Goal: Check status: Check status

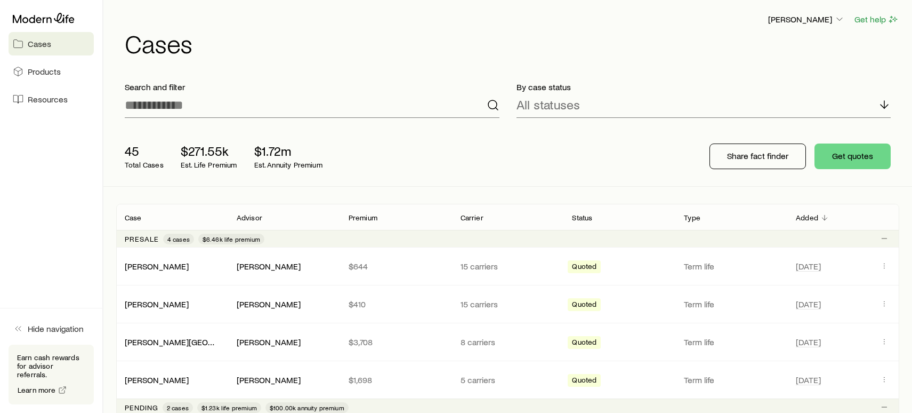
click at [66, 49] on link "Cases" at bounding box center [51, 43] width 85 height 23
click at [549, 113] on div "All statuses" at bounding box center [704, 105] width 375 height 26
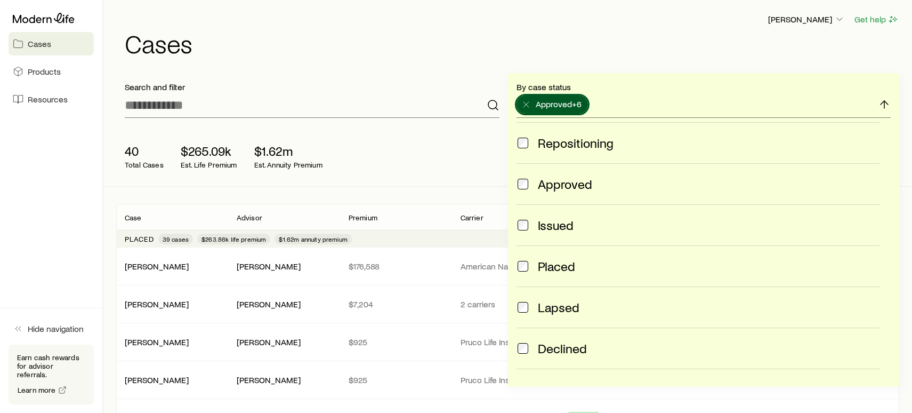
scroll to position [213, 0]
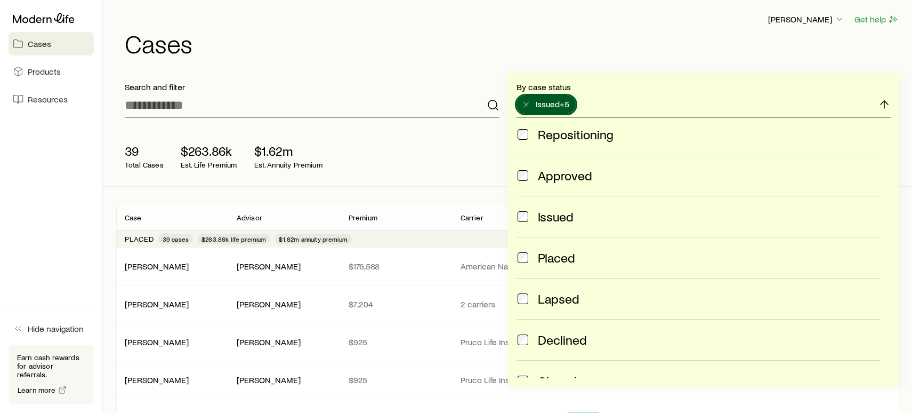
click at [528, 218] on span at bounding box center [523, 216] width 13 height 15
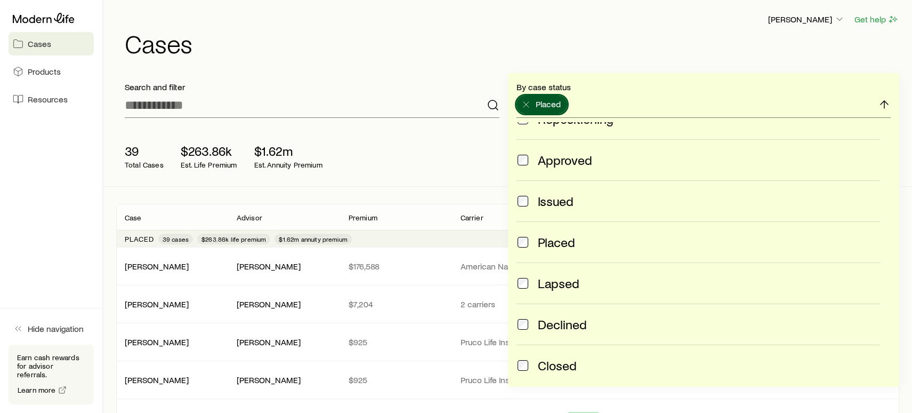
scroll to position [228, 0]
drag, startPoint x: 454, startPoint y: 165, endPoint x: 454, endPoint y: 155, distance: 10.7
click at [454, 162] on div "39 Total Cases $263.86k Est. Life Premium $1.62m Est. Annuity Premium" at bounding box center [286, 156] width 341 height 43
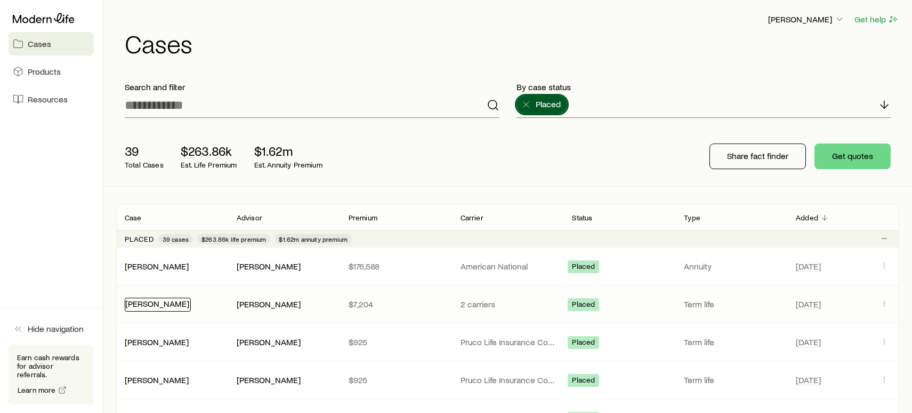
click at [149, 307] on link "[PERSON_NAME]" at bounding box center [157, 303] width 64 height 10
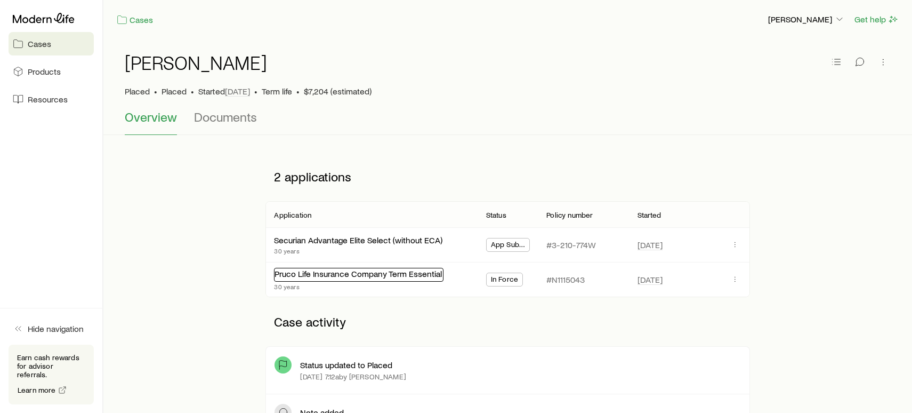
click at [395, 276] on link "Pruco Life Insurance Company Term Essential" at bounding box center [358, 273] width 167 height 10
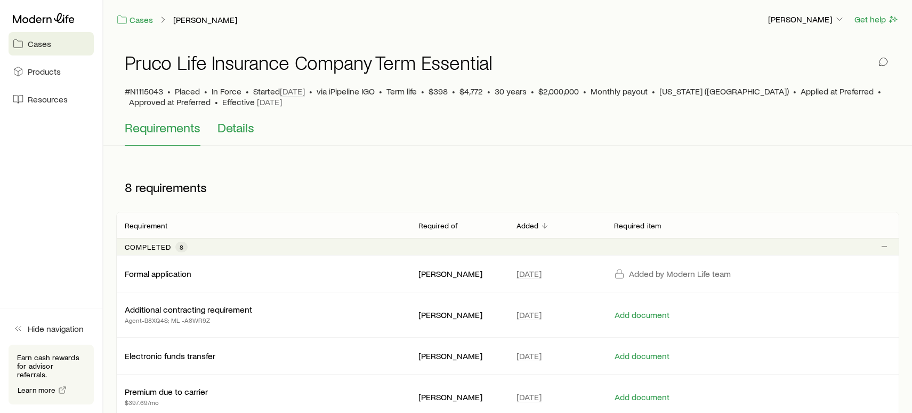
click at [237, 136] on button "Details" at bounding box center [236, 133] width 37 height 26
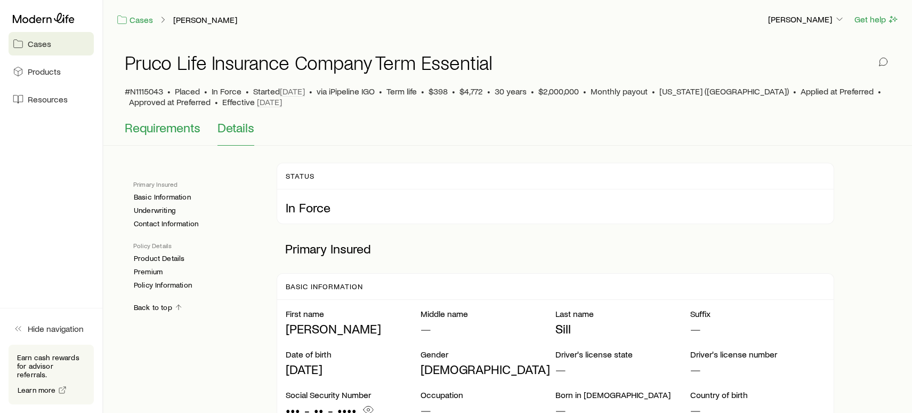
click at [164, 127] on span "Requirements" at bounding box center [163, 127] width 76 height 15
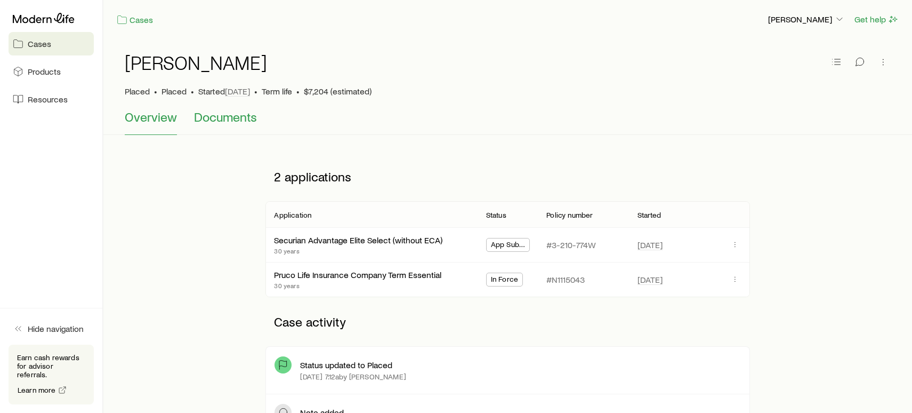
click at [221, 120] on span "Documents" at bounding box center [225, 116] width 63 height 15
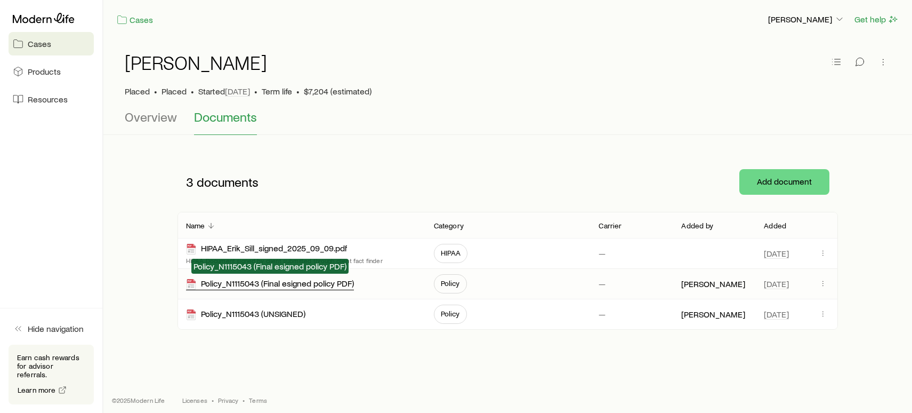
click at [282, 286] on div "Policy_N1115043 (Final esigned policy PDF)" at bounding box center [270, 284] width 168 height 12
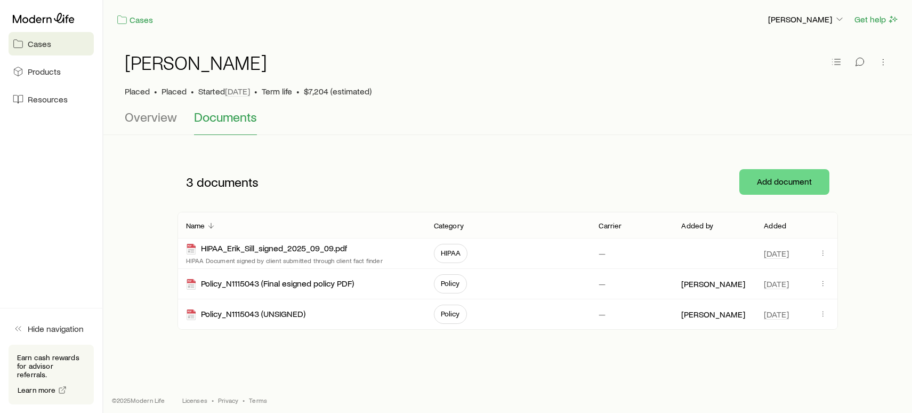
click at [183, 122] on div "Overview Documents" at bounding box center [508, 122] width 766 height 26
click at [168, 120] on span "Overview" at bounding box center [151, 116] width 52 height 15
